Goal: Task Accomplishment & Management: Manage account settings

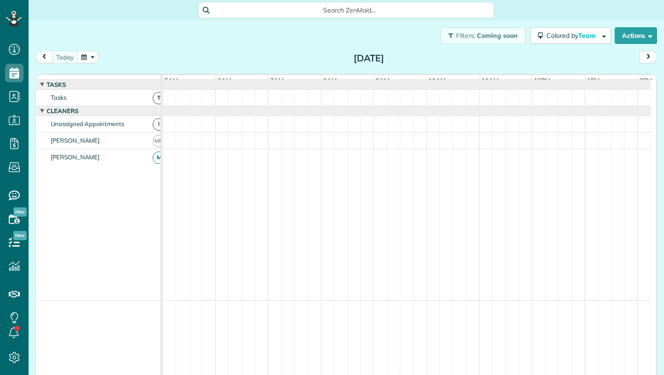
scroll to position [0, 53]
click at [92, 61] on button "button" at bounding box center [87, 57] width 21 height 12
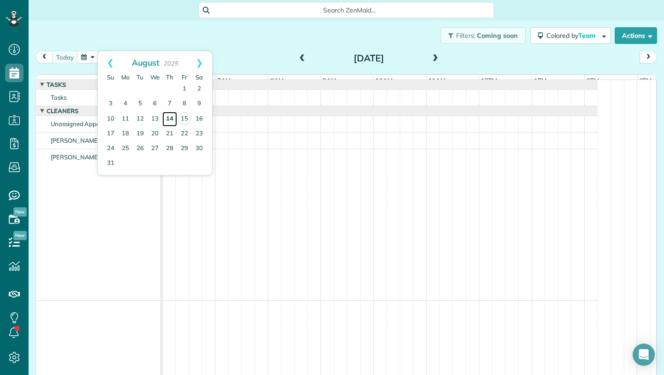
click at [170, 119] on link "14" at bounding box center [169, 119] width 15 height 15
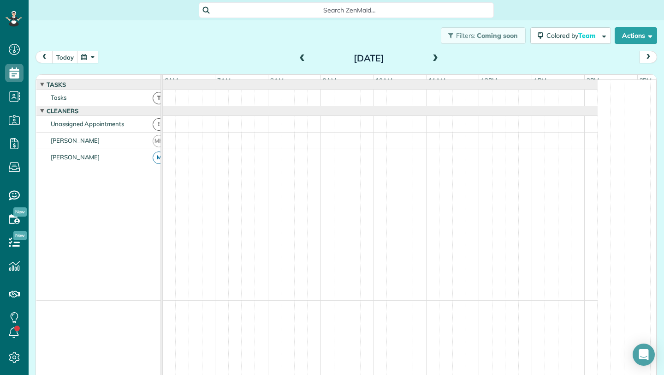
click at [432, 60] on span at bounding box center [435, 58] width 10 height 8
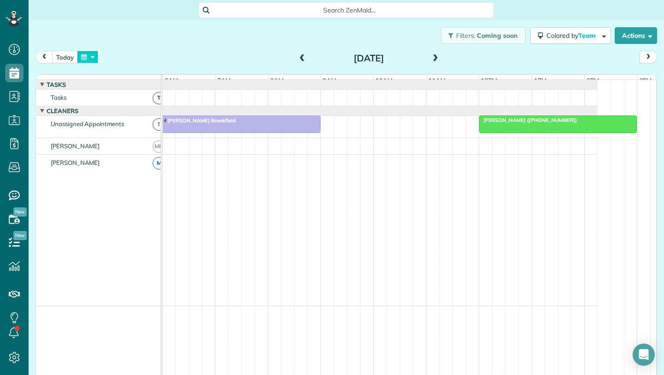
click at [88, 58] on button "button" at bounding box center [87, 57] width 21 height 12
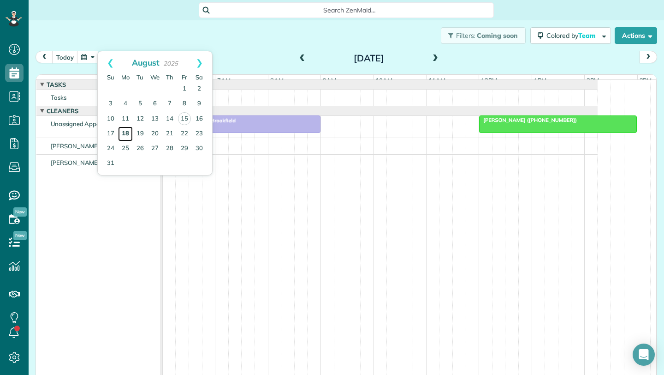
click at [127, 135] on link "18" at bounding box center [125, 133] width 15 height 15
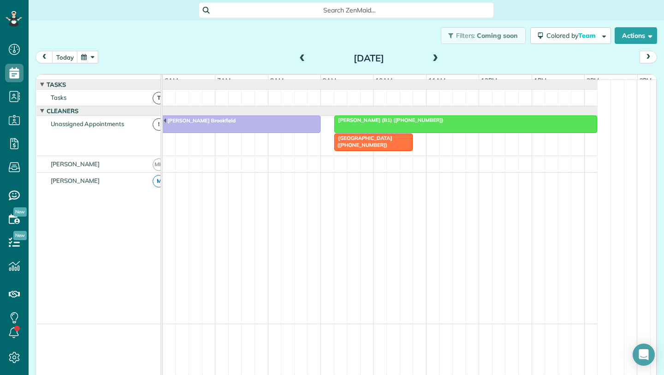
click at [362, 148] on span "[GEOGRAPHIC_DATA] ([PHONE_NUMBER])" at bounding box center [363, 141] width 59 height 13
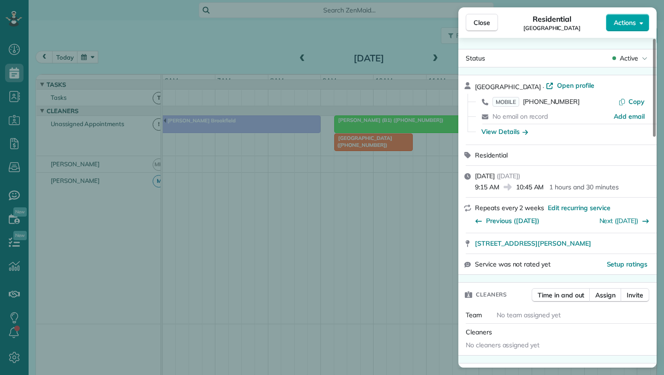
click at [634, 23] on span "Actions" at bounding box center [625, 22] width 22 height 9
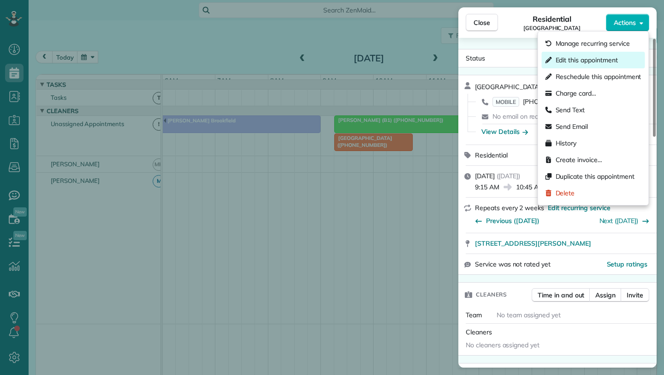
click at [587, 64] on span "Edit this appointment" at bounding box center [587, 59] width 62 height 9
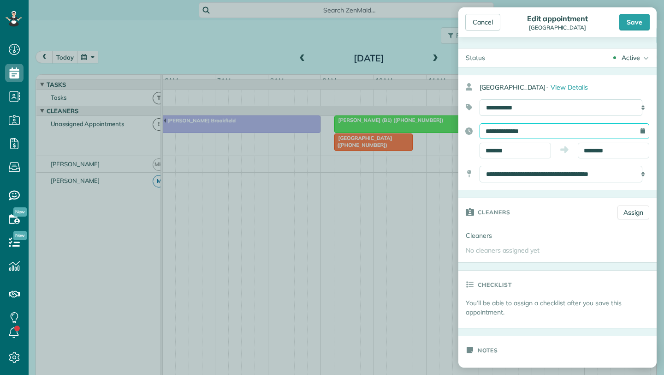
click at [518, 128] on input "**********" at bounding box center [565, 131] width 170 height 16
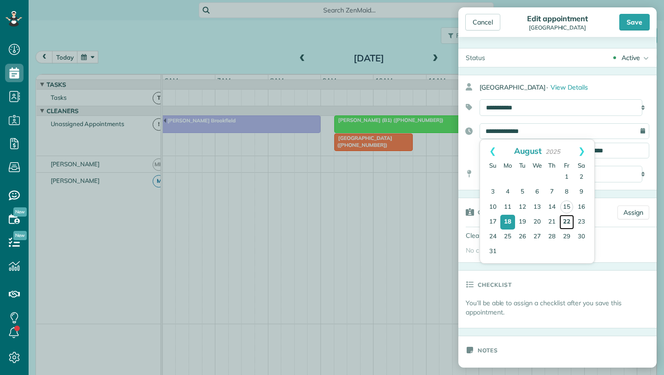
click at [567, 222] on link "22" at bounding box center [567, 222] width 15 height 15
type input "**********"
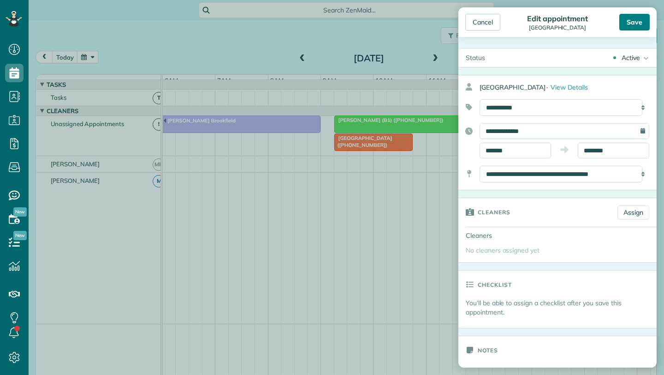
click at [638, 19] on div "Save" at bounding box center [635, 22] width 30 height 17
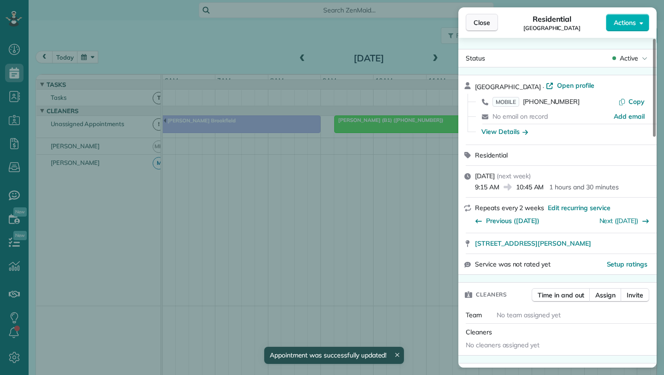
click at [481, 25] on span "Close" at bounding box center [482, 22] width 17 height 9
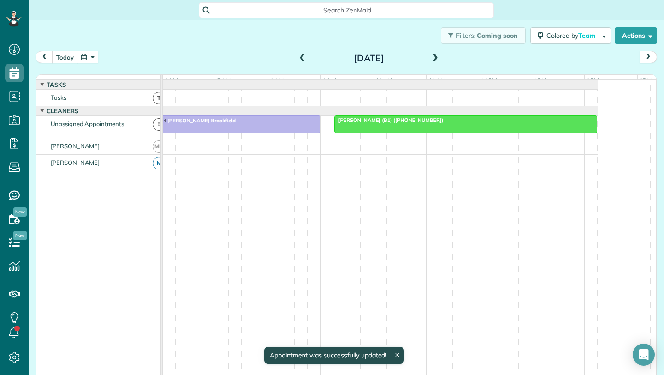
click at [430, 58] on span at bounding box center [435, 58] width 10 height 8
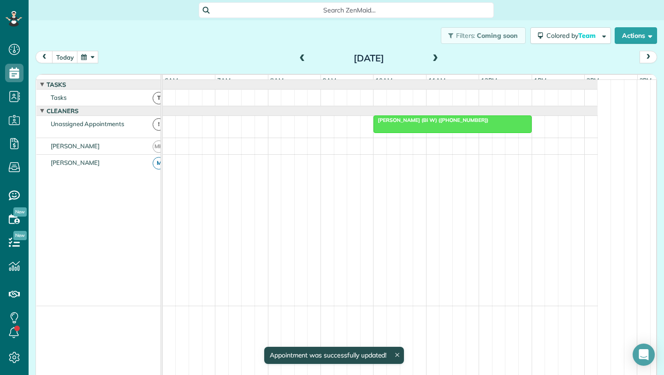
click at [430, 58] on span at bounding box center [435, 58] width 10 height 8
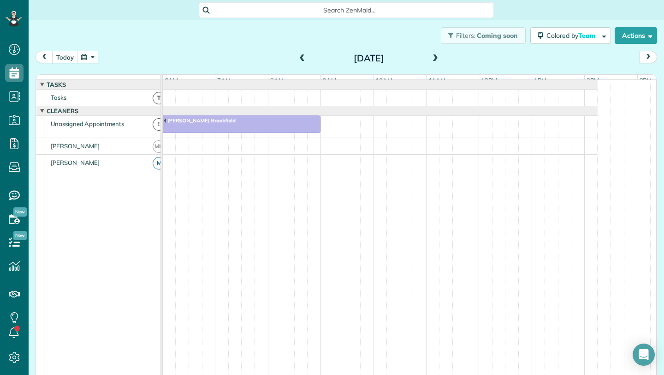
click at [430, 58] on span at bounding box center [435, 58] width 10 height 8
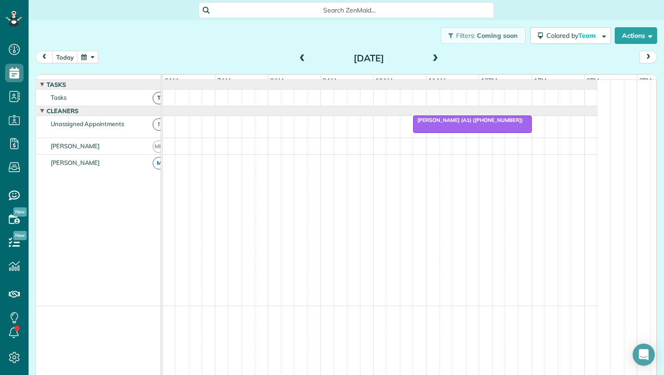
click at [430, 58] on span at bounding box center [435, 58] width 10 height 8
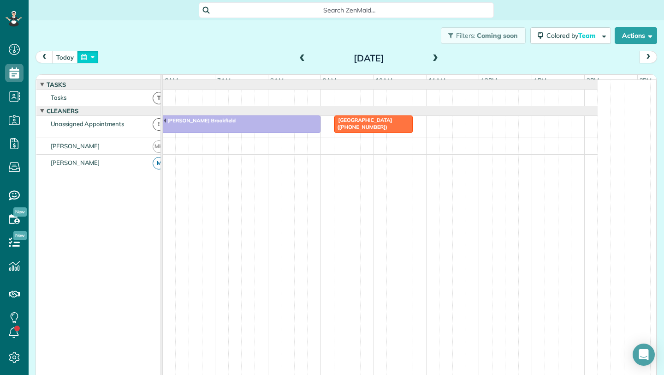
click at [90, 59] on button "button" at bounding box center [87, 57] width 21 height 12
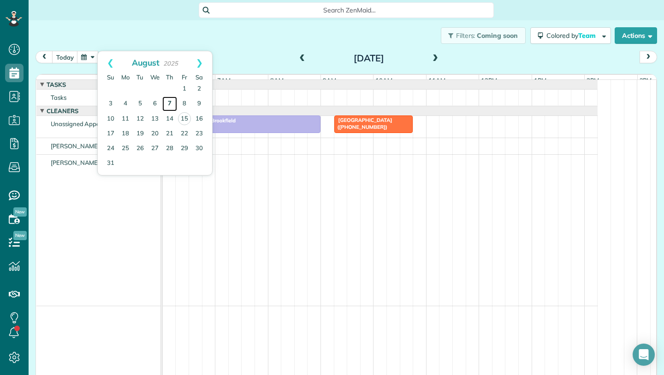
click at [170, 103] on link "7" at bounding box center [169, 103] width 15 height 15
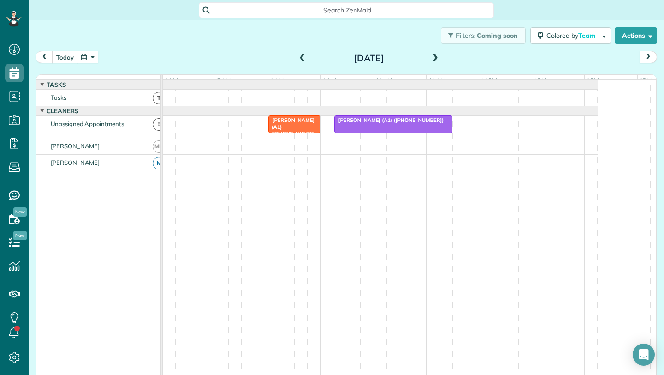
click at [83, 56] on button "button" at bounding box center [87, 57] width 21 height 12
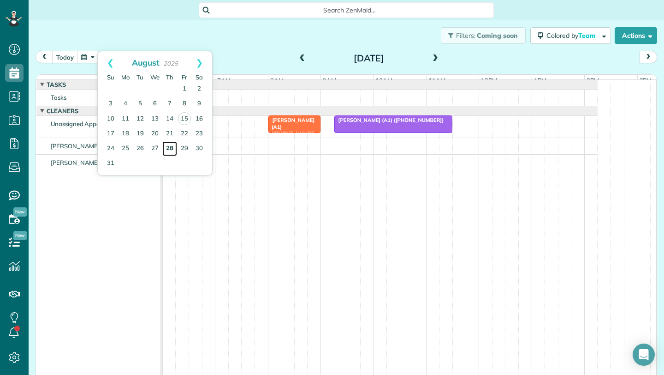
click at [171, 149] on link "28" at bounding box center [169, 148] width 15 height 15
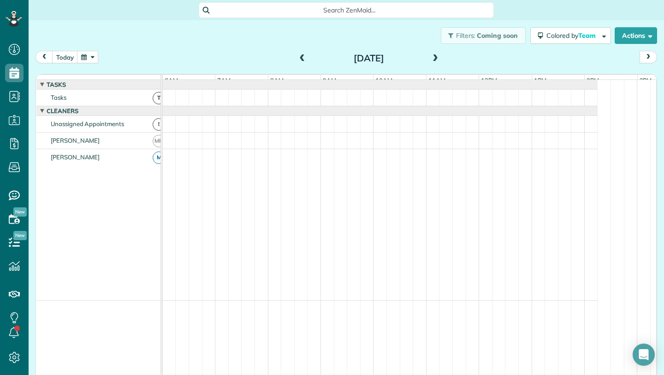
click at [84, 59] on button "button" at bounding box center [87, 57] width 21 height 12
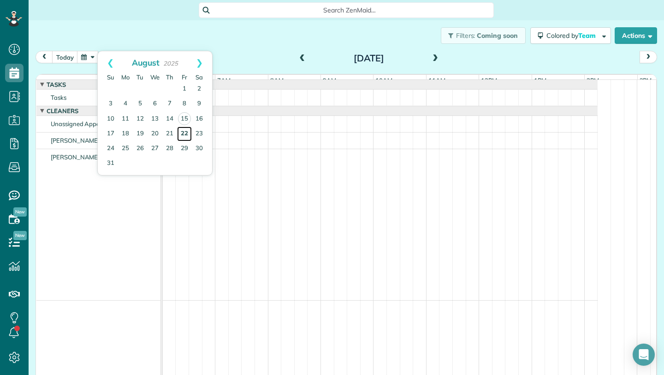
click at [187, 131] on link "22" at bounding box center [184, 133] width 15 height 15
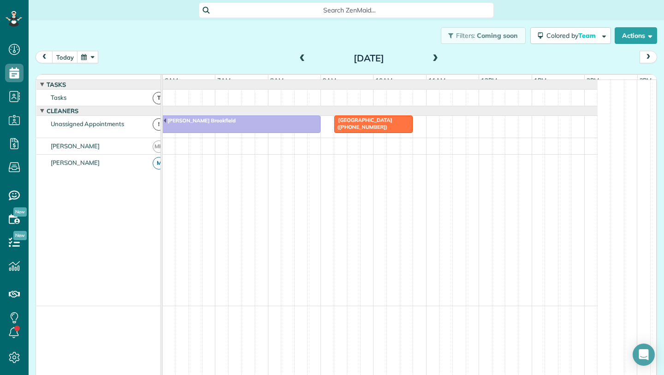
click at [298, 58] on span at bounding box center [303, 58] width 10 height 8
